Goal: Task Accomplishment & Management: Use online tool/utility

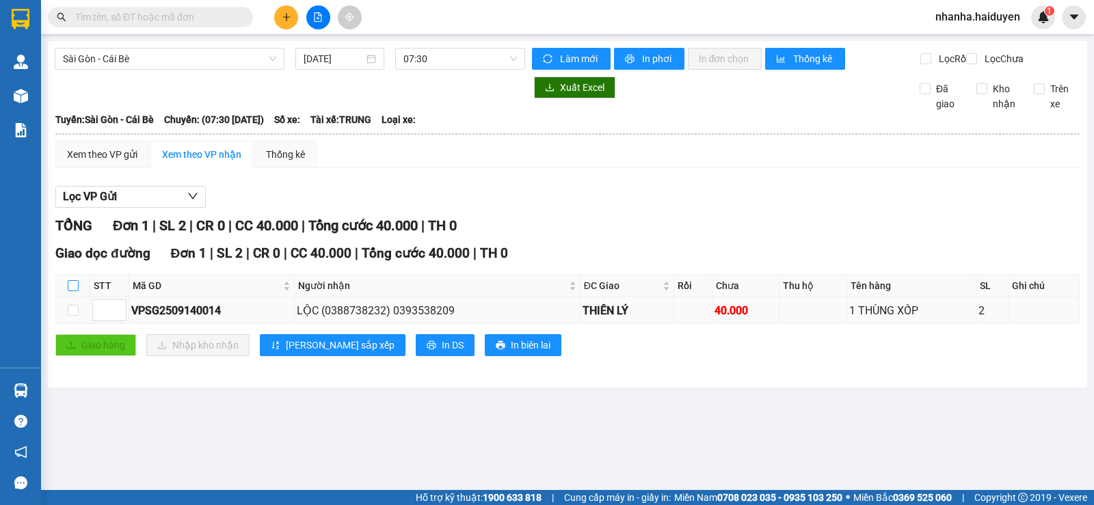
drag, startPoint x: 72, startPoint y: 299, endPoint x: 64, endPoint y: 313, distance: 15.9
click at [71, 291] on input "checkbox" at bounding box center [73, 285] width 11 height 11
checkbox input "true"
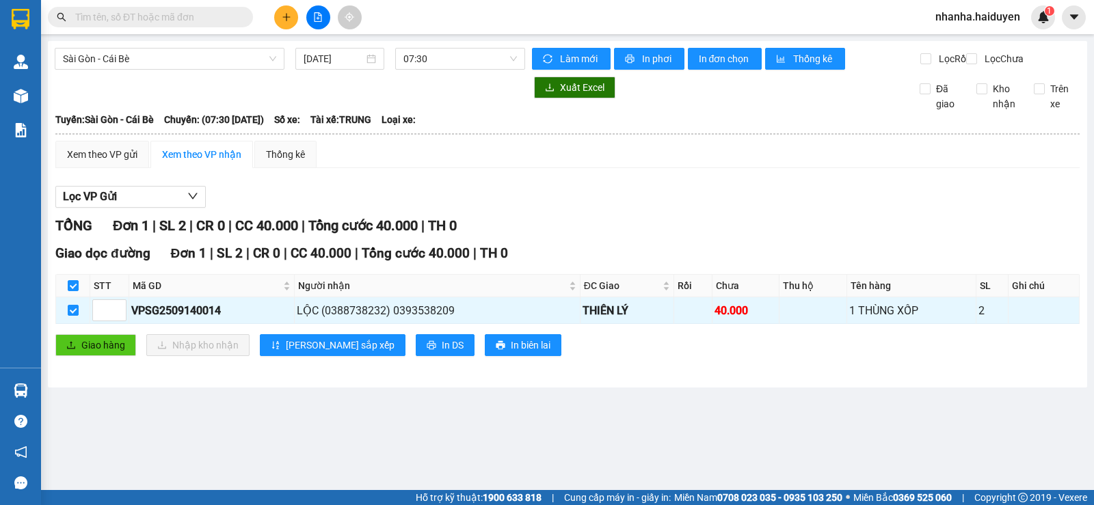
click at [82, 338] on div "Giao dọc đường Đơn 1 | SL 2 | CR 0 | CC 40.000 | Tổng cước 40.000 | TH 0 STT Mã…" at bounding box center [567, 304] width 1024 height 123
click at [89, 345] on div "Giao dọc đường Đơn 1 | SL 2 | CR 0 | CC 40.000 | Tổng cước 40.000 | TH 0 STT Mã…" at bounding box center [567, 304] width 1024 height 123
click at [91, 349] on span "Giao hàng" at bounding box center [103, 345] width 44 height 15
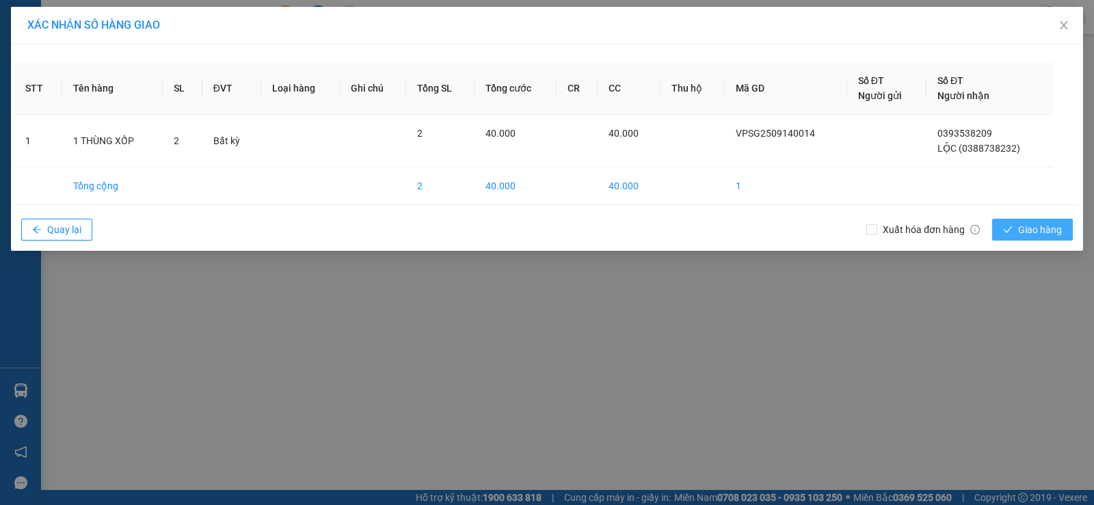
click at [1026, 232] on span "Giao hàng" at bounding box center [1040, 229] width 44 height 15
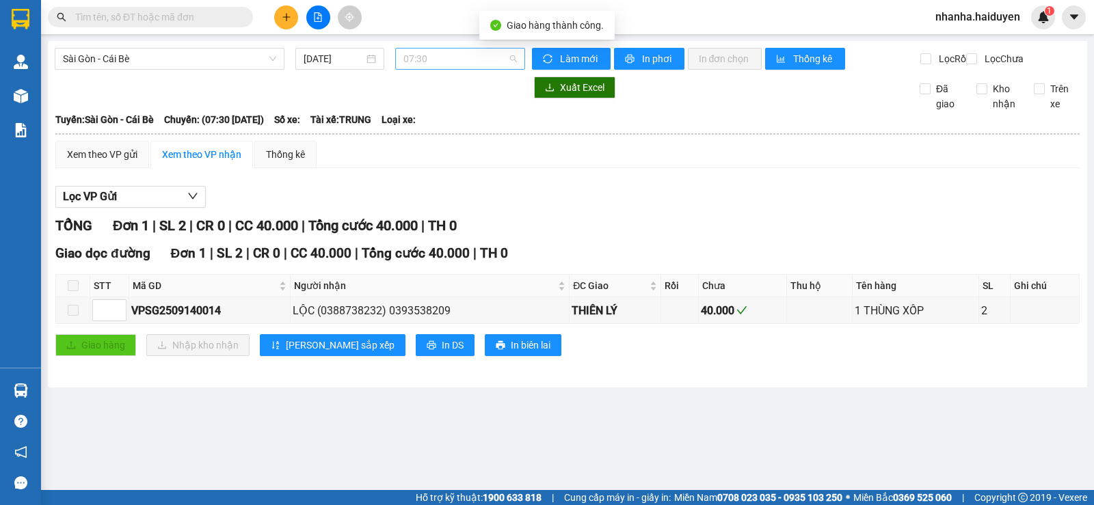
click at [411, 59] on span "07:30" at bounding box center [459, 59] width 113 height 21
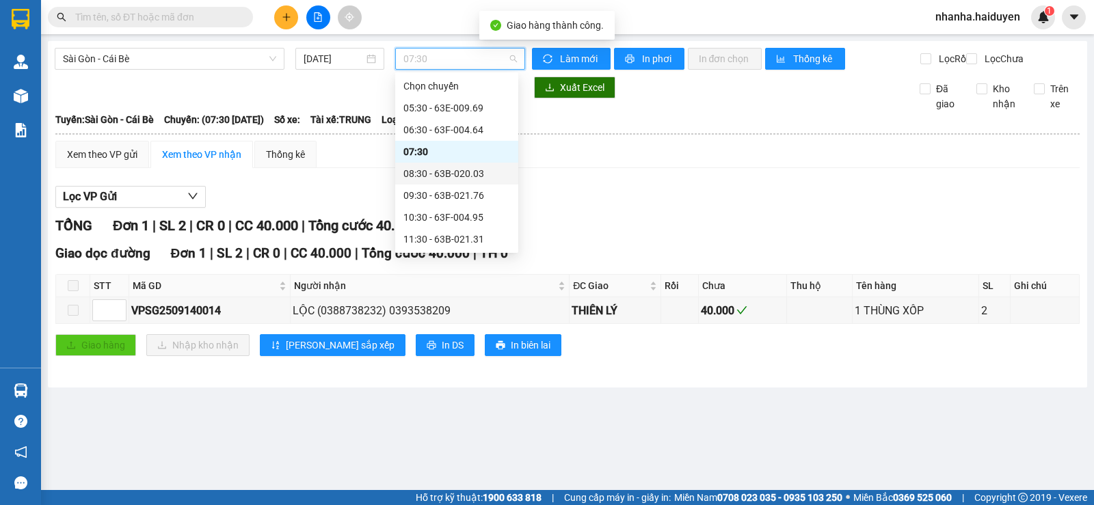
click at [461, 173] on div "08:30 - 63B-020.03" at bounding box center [456, 173] width 107 height 15
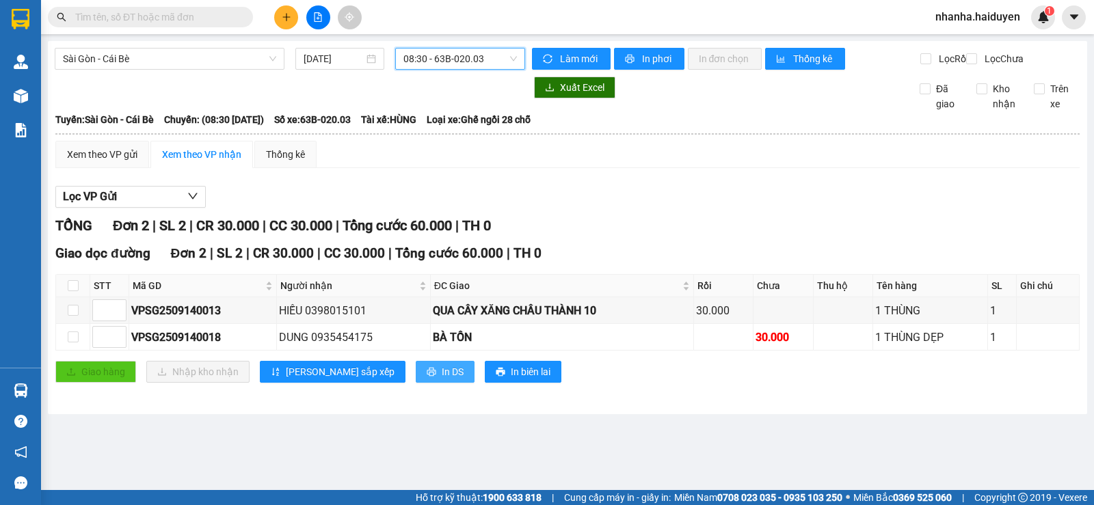
click at [427, 377] on icon "printer" at bounding box center [432, 372] width 10 height 10
click at [479, 44] on div "[GEOGRAPHIC_DATA] - Cái Bè [DATE] 08:30 - 63B-020.03 Làm mới In phơi In đơn chọ…" at bounding box center [567, 227] width 1039 height 373
click at [479, 55] on span "08:30 - 63B-020.03" at bounding box center [459, 59] width 113 height 21
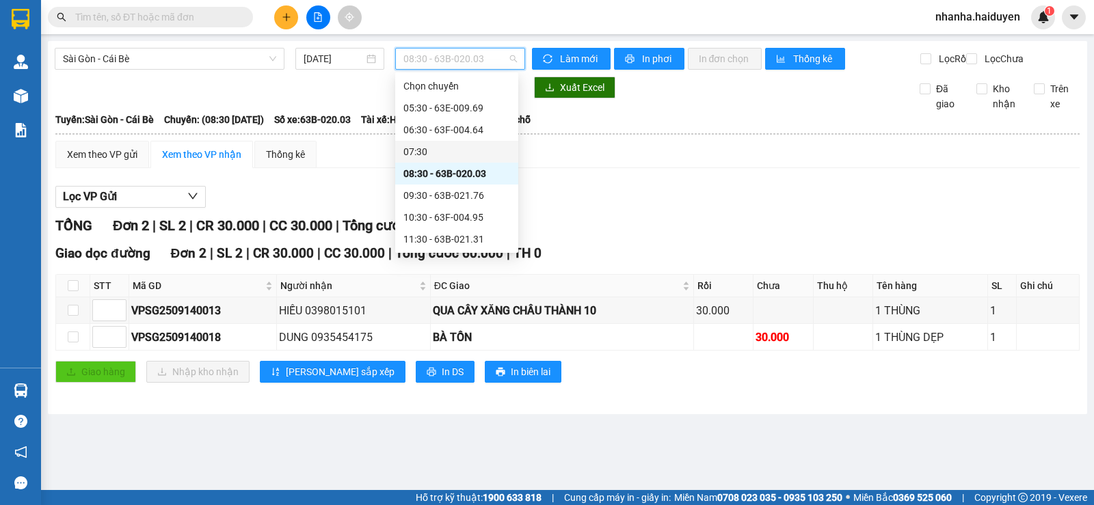
click at [459, 149] on div "07:30" at bounding box center [456, 151] width 107 height 15
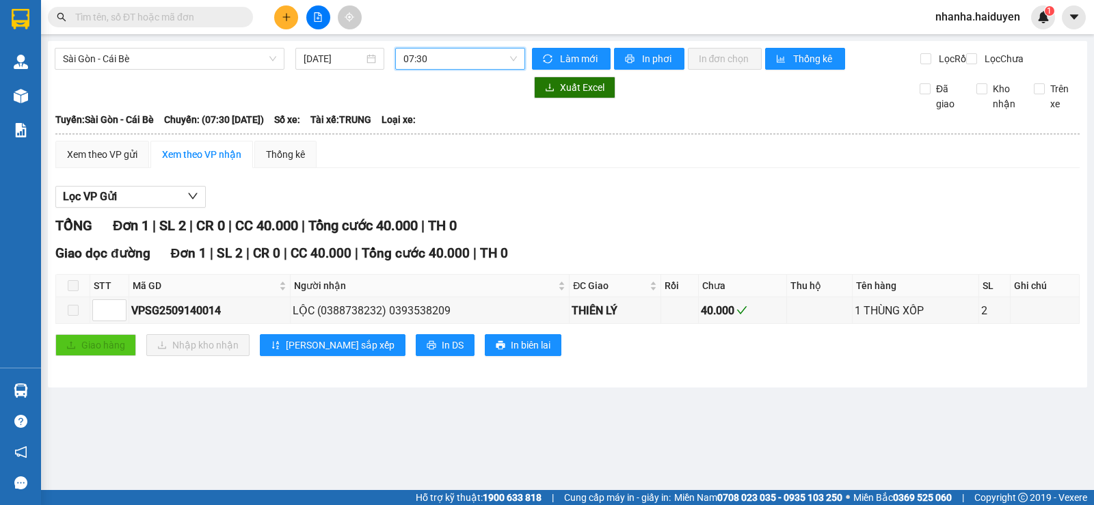
click at [475, 57] on span "07:30" at bounding box center [459, 59] width 113 height 21
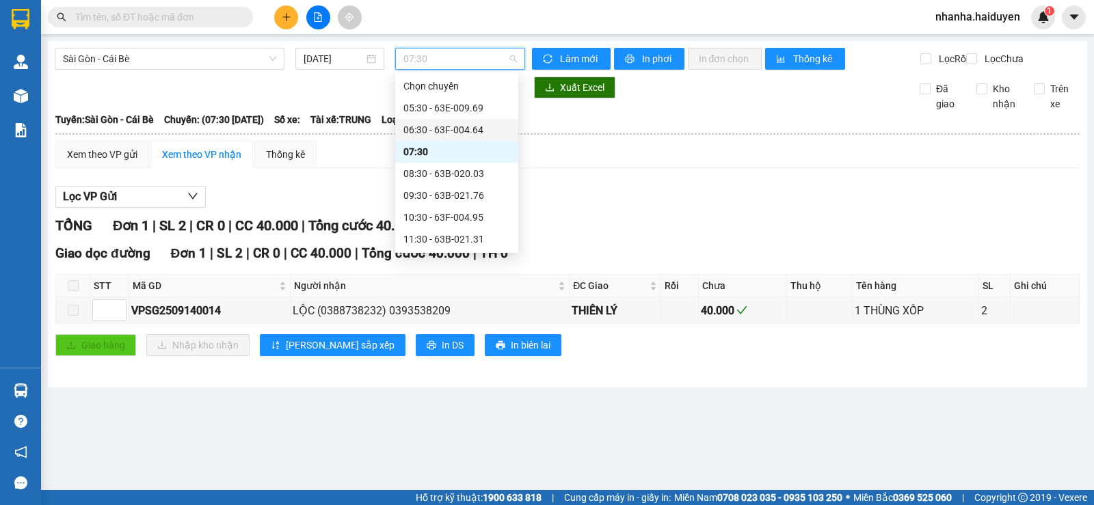
click at [450, 131] on div "06:30 - 63F-004.64" at bounding box center [456, 129] width 107 height 15
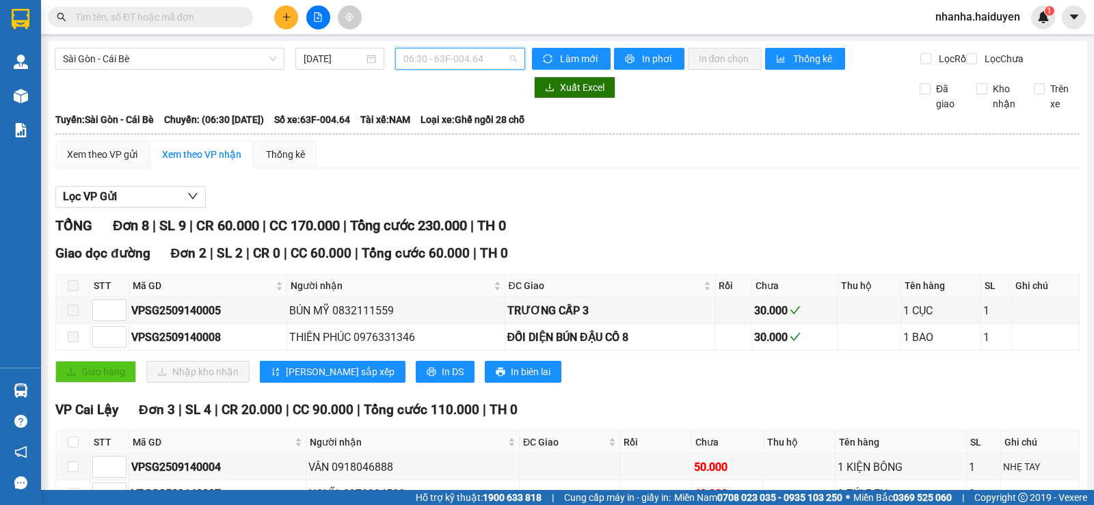
click at [448, 60] on span "06:30 - 63F-004.64" at bounding box center [459, 59] width 113 height 21
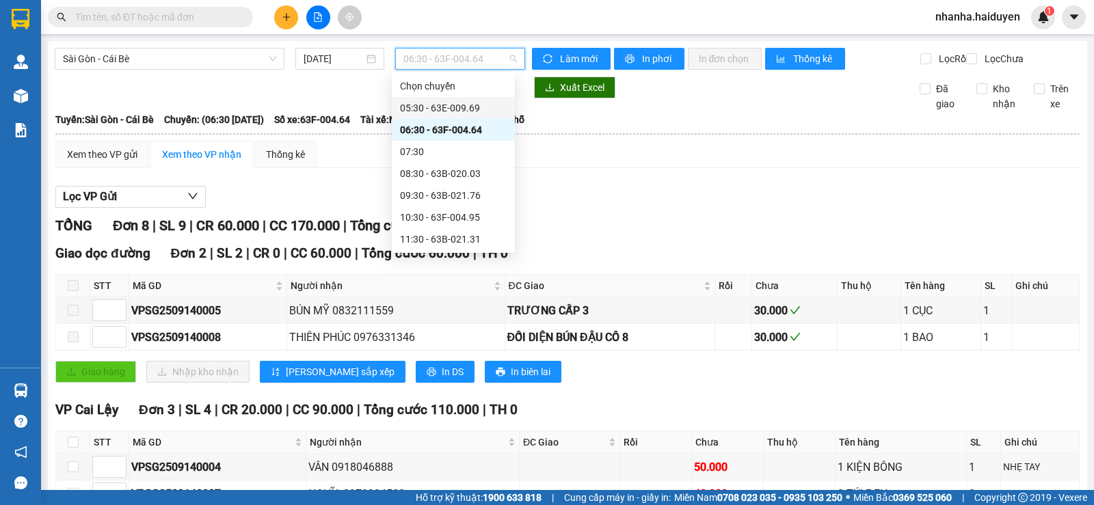
click at [464, 115] on div "05:30 - 63E-009.69" at bounding box center [453, 107] width 107 height 15
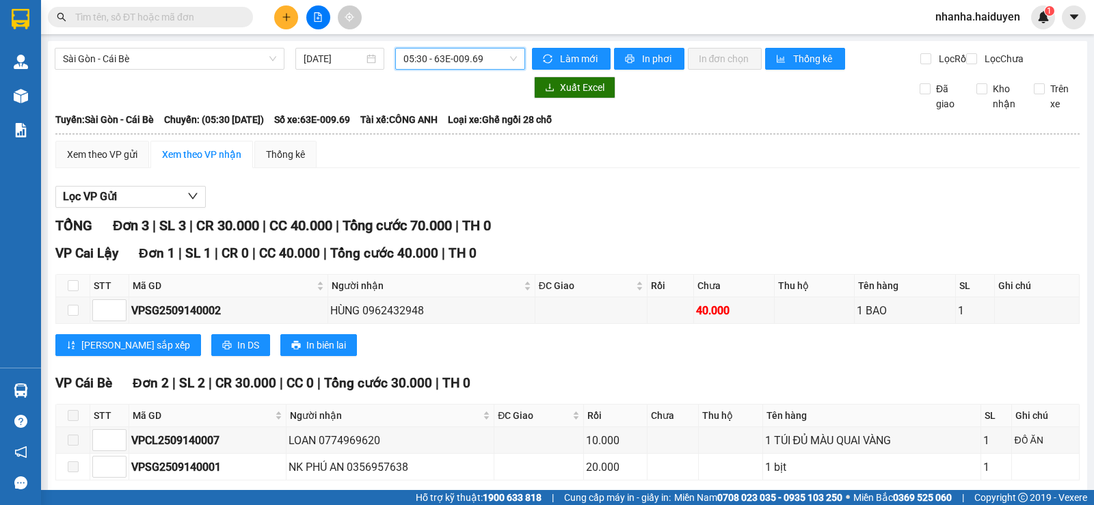
click at [448, 68] on span "05:30 - 63E-009.69" at bounding box center [459, 59] width 113 height 21
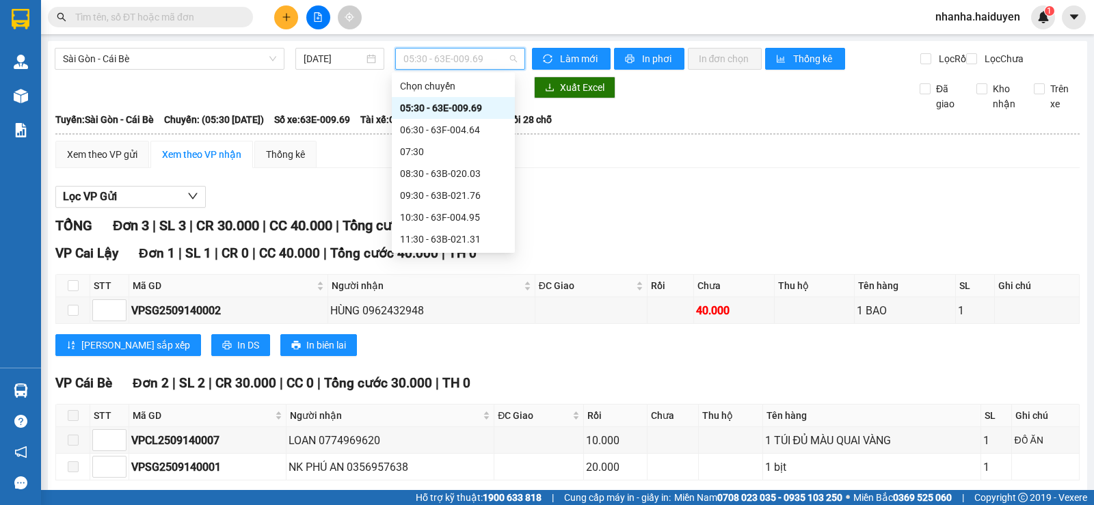
click at [613, 207] on div "Lọc VP Gửi" at bounding box center [567, 197] width 1024 height 23
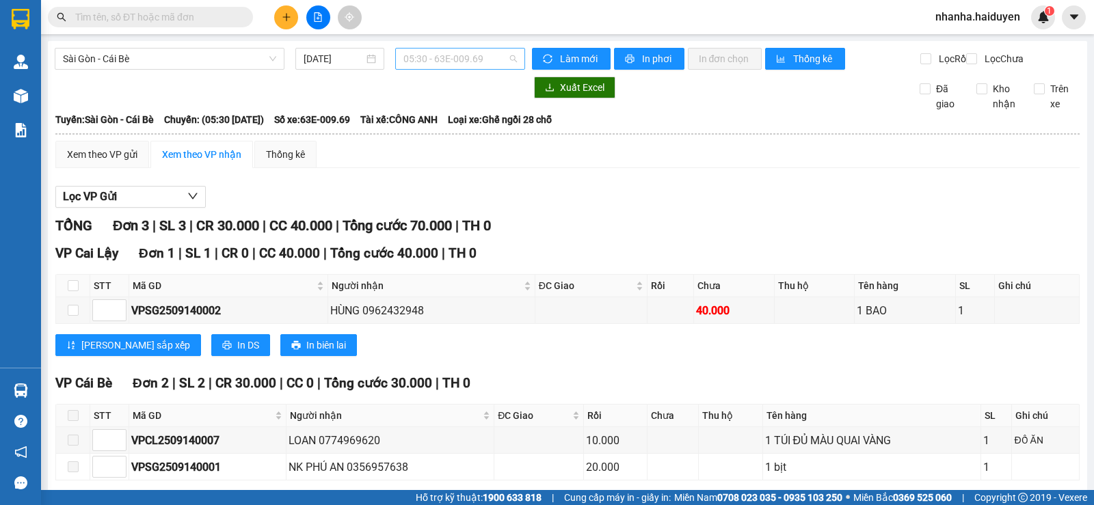
click at [417, 68] on span "05:30 - 63E-009.69" at bounding box center [459, 59] width 113 height 21
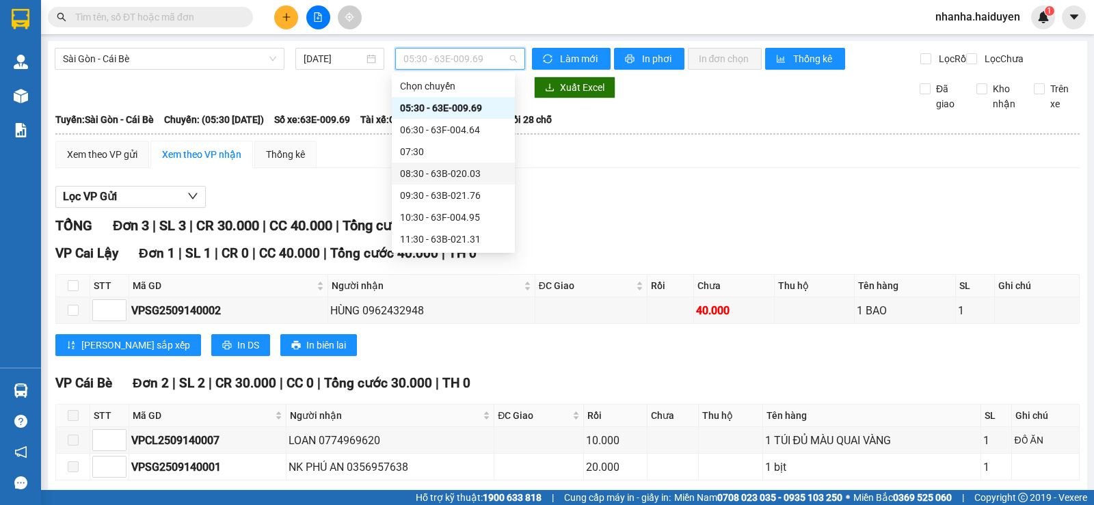
click at [440, 172] on div "08:30 - 63B-020.03" at bounding box center [453, 173] width 107 height 15
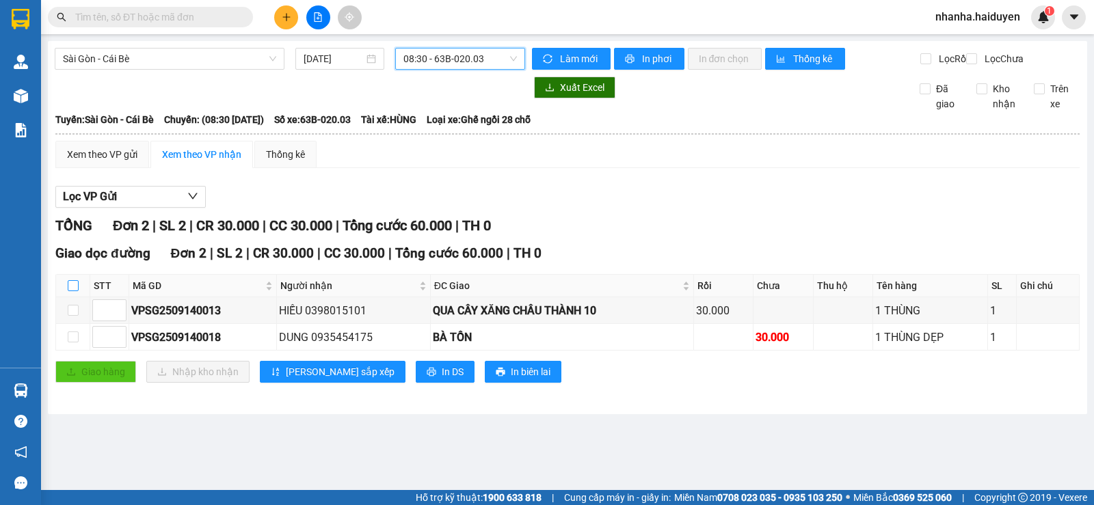
drag, startPoint x: 72, startPoint y: 297, endPoint x: 90, endPoint y: 349, distance: 54.7
click at [72, 291] on input "checkbox" at bounding box center [73, 285] width 11 height 11
checkbox input "true"
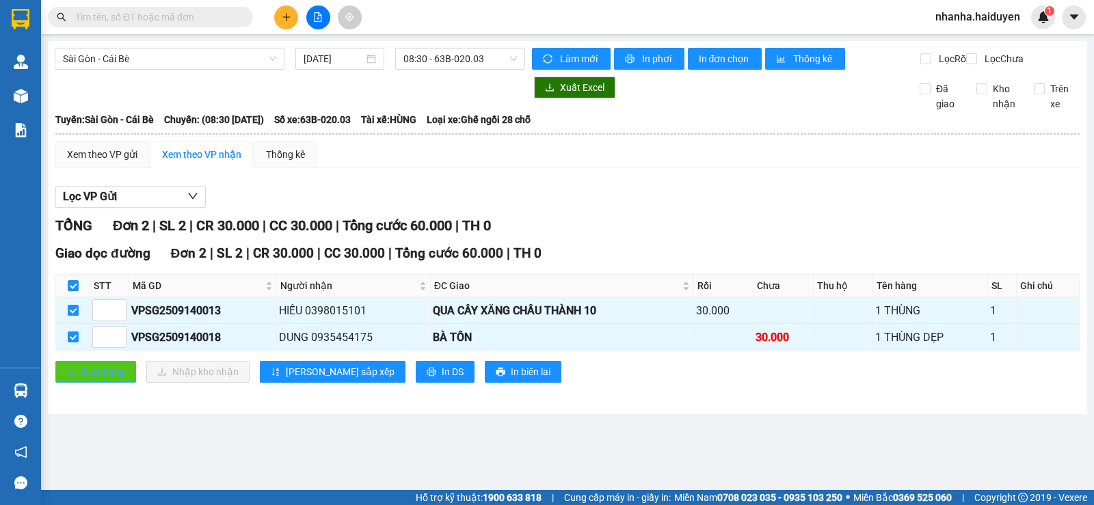
click at [103, 379] on span "Giao hàng" at bounding box center [103, 371] width 44 height 15
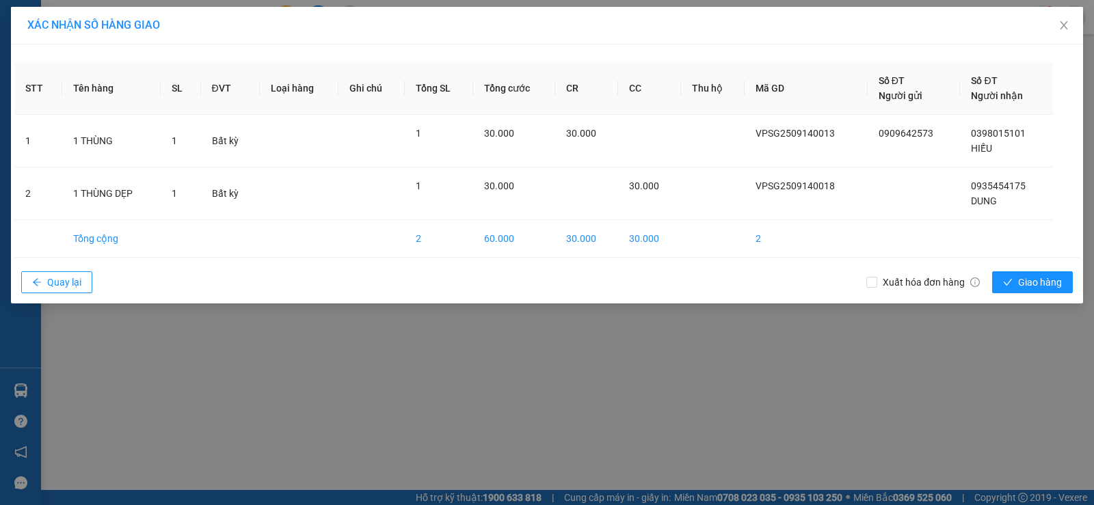
click at [1012, 294] on div "Xuất hóa đơn hàng Giao hàng" at bounding box center [972, 283] width 213 height 36
click at [1014, 290] on button "Giao hàng" at bounding box center [1032, 282] width 81 height 22
